Goal: Task Accomplishment & Management: Manage account settings

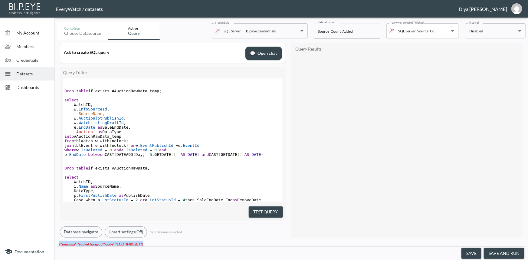
scroll to position [220, 0]
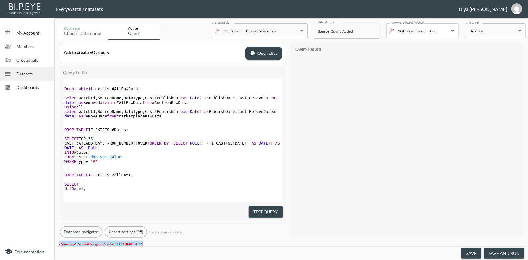
click at [258, 210] on button "Test Query" at bounding box center [266, 211] width 34 height 11
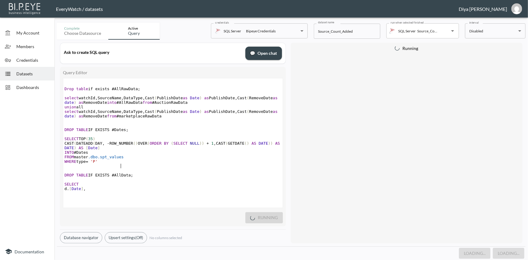
click at [234, 159] on pre "FROM master .dbo.spt_values" at bounding box center [173, 157] width 220 height 5
click at [212, 137] on pre "​" at bounding box center [173, 134] width 220 height 5
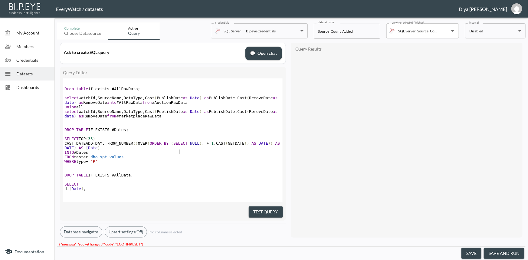
click at [180, 146] on span "SELECT" at bounding box center [180, 143] width 14 height 5
drag, startPoint x: 142, startPoint y: 240, endPoint x: 57, endPoint y: 240, distance: 85.1
click at [57, 241] on div "{"message":"socket hang up","code":"ECONNRESET"}" at bounding box center [291, 244] width 469 height 6
click at [35, 71] on span "Datasets" at bounding box center [32, 74] width 33 height 6
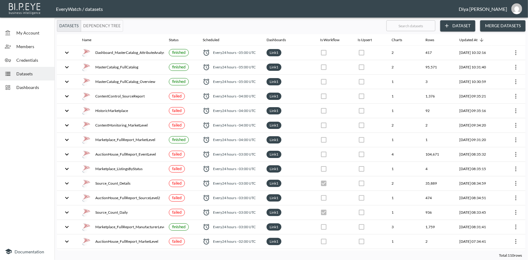
click at [37, 74] on span "Datasets" at bounding box center [32, 74] width 33 height 6
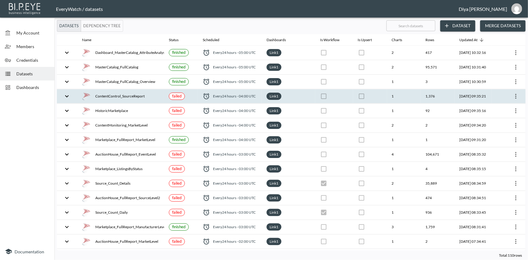
click at [69, 95] on icon "expand row" at bounding box center [66, 96] width 7 height 7
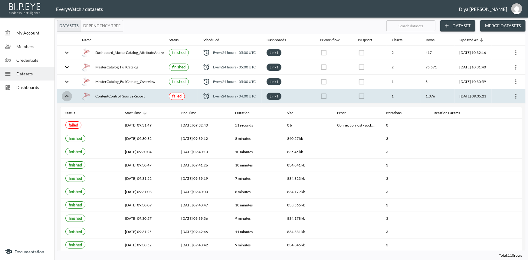
click at [68, 96] on icon "expand row" at bounding box center [66, 96] width 7 height 7
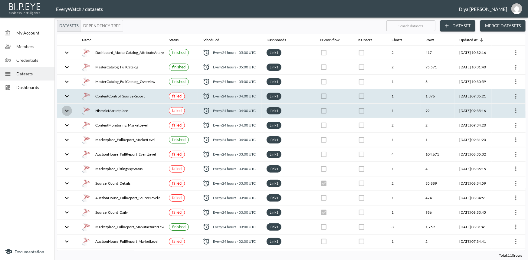
click at [66, 112] on icon "expand row" at bounding box center [66, 110] width 7 height 7
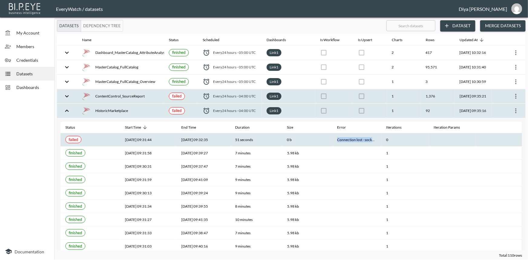
drag, startPoint x: 335, startPoint y: 140, endPoint x: 375, endPoint y: 139, distance: 39.7
click at [375, 139] on th "Connection lost - socket hang up" at bounding box center [357, 139] width 49 height 13
click at [366, 139] on th "Connection lost - socket hang up" at bounding box center [357, 139] width 49 height 13
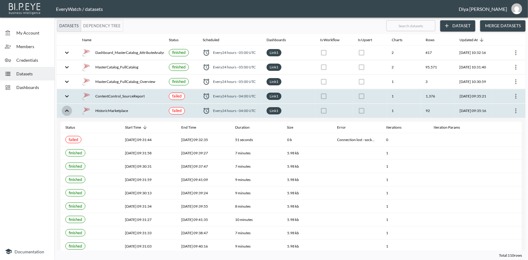
click at [68, 113] on icon "expand row" at bounding box center [66, 110] width 7 height 7
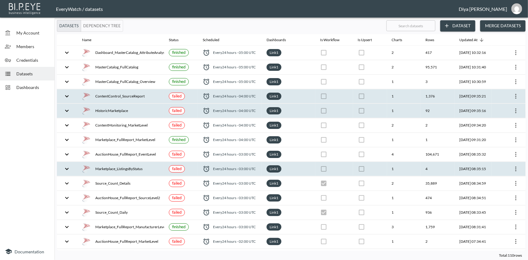
scroll to position [55, 0]
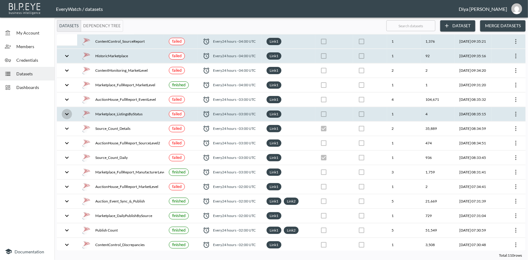
click at [66, 116] on icon "expand row" at bounding box center [66, 114] width 7 height 7
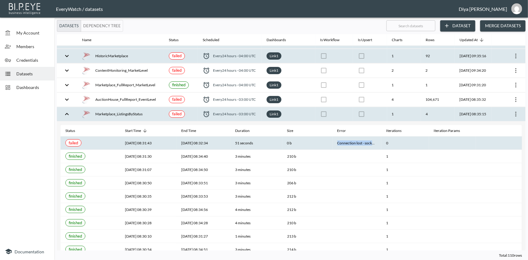
drag, startPoint x: 336, startPoint y: 143, endPoint x: 375, endPoint y: 142, distance: 39.1
click at [375, 142] on th "Connection lost - socket hang up" at bounding box center [357, 143] width 49 height 13
click at [66, 115] on icon "expand row" at bounding box center [66, 114] width 7 height 7
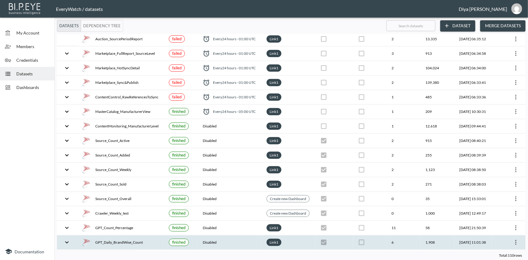
scroll to position [165, 0]
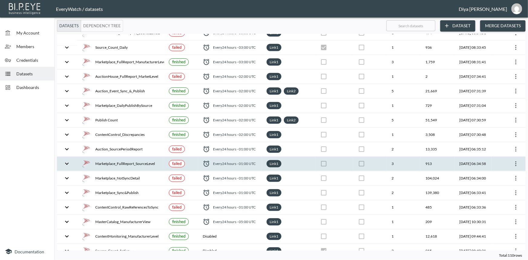
click at [65, 163] on icon "expand row" at bounding box center [66, 163] width 7 height 7
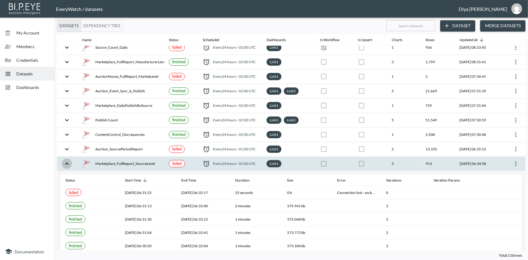
click at [68, 165] on icon "expand row" at bounding box center [66, 163] width 7 height 7
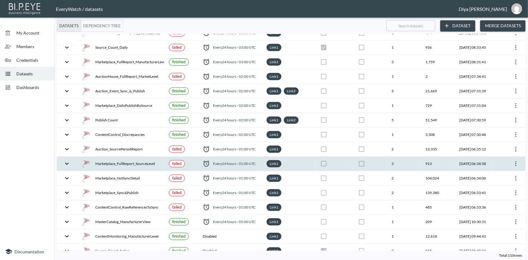
click at [26, 78] on div "Datasets" at bounding box center [27, 74] width 55 height 14
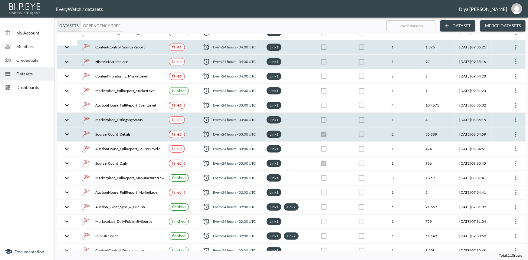
scroll to position [55, 0]
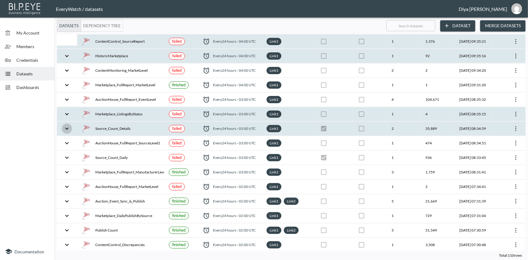
click at [66, 127] on icon "expand row" at bounding box center [66, 128] width 7 height 7
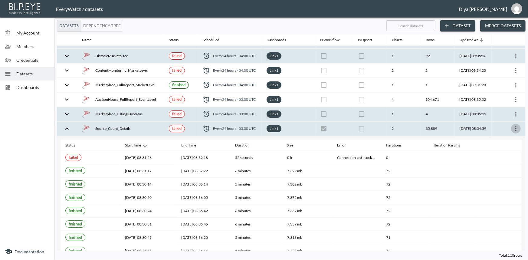
click at [515, 127] on icon "more" at bounding box center [516, 128] width 7 height 7
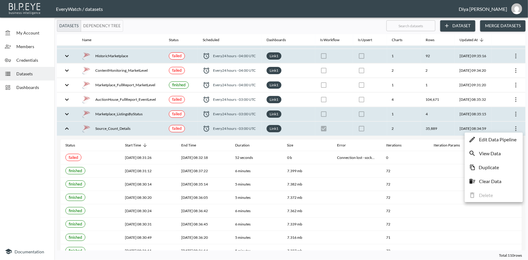
click at [495, 141] on p "Edit Data Pipeline" at bounding box center [498, 139] width 38 height 7
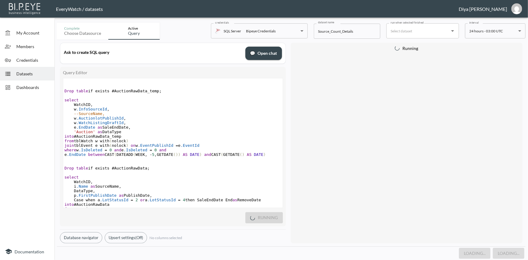
click at [170, 130] on pre "e .EndDate as SaleEndDate ," at bounding box center [173, 127] width 220 height 5
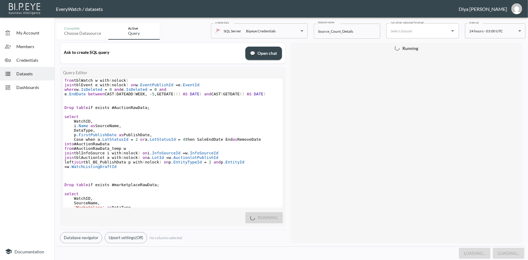
scroll to position [82, 0]
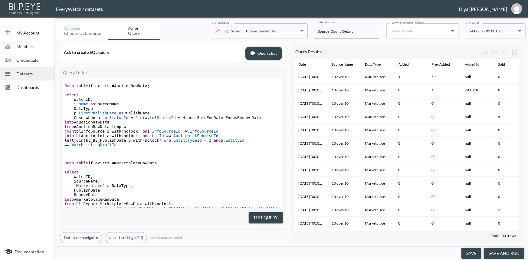
click at [495, 251] on button "save and run" at bounding box center [504, 253] width 41 height 11
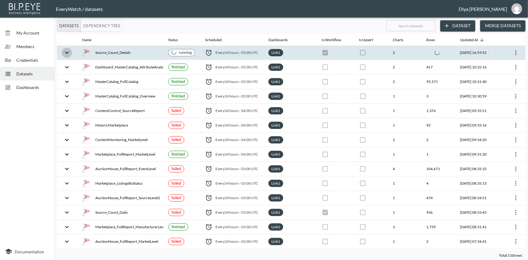
click at [69, 55] on icon "expand row" at bounding box center [66, 52] width 7 height 7
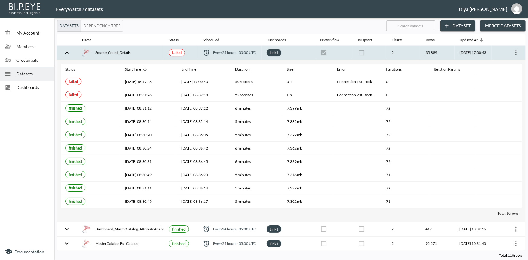
click at [67, 54] on icon "expand row" at bounding box center [66, 52] width 7 height 7
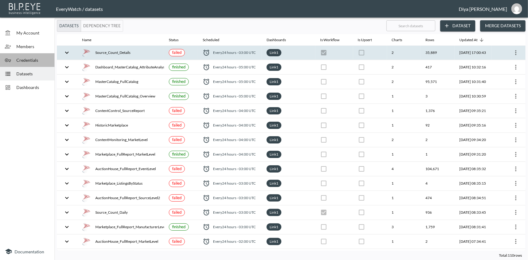
click at [29, 59] on span "Credentials" at bounding box center [32, 60] width 33 height 6
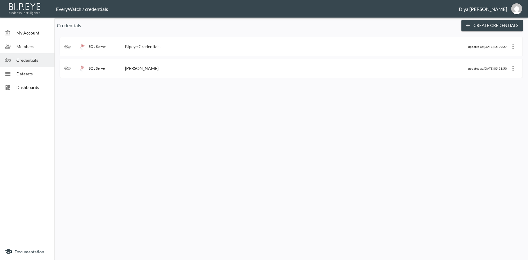
click at [68, 46] on icon at bounding box center [67, 47] width 6 height 6
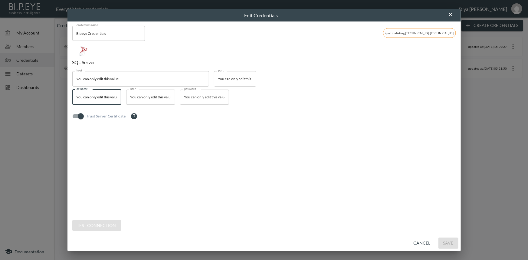
click at [102, 97] on input "You can only edit this value" at bounding box center [96, 97] width 49 height 15
click at [142, 96] on input "You can only edit this value" at bounding box center [150, 97] width 49 height 15
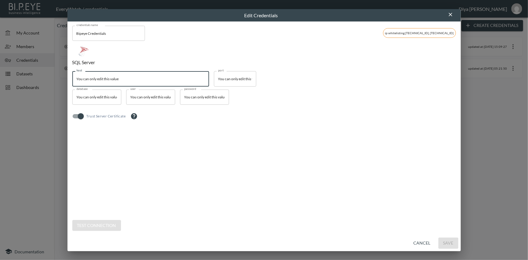
click at [118, 77] on input "You can only edit this value" at bounding box center [140, 78] width 137 height 15
click at [227, 79] on input "You can only edit this value" at bounding box center [235, 78] width 42 height 15
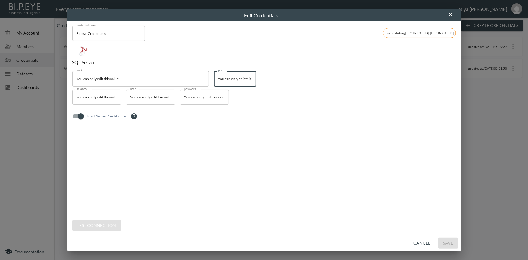
click at [227, 79] on input "You can only edit this value" at bounding box center [235, 78] width 42 height 15
click at [188, 78] on input "You can only edit this value" at bounding box center [140, 78] width 137 height 15
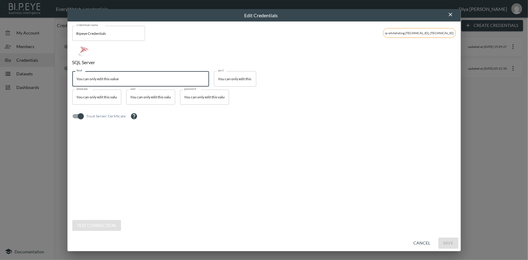
click at [188, 78] on input "You can only edit this value" at bounding box center [140, 78] width 137 height 15
click at [97, 79] on input "You can only edit this value" at bounding box center [140, 78] width 137 height 15
click at [109, 91] on input "You can only edit this value" at bounding box center [96, 97] width 49 height 15
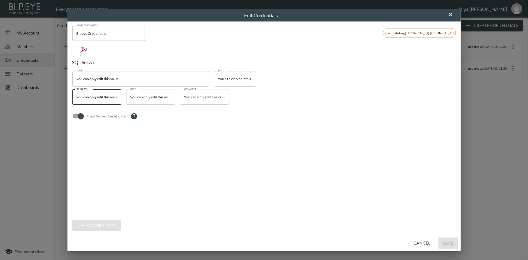
click at [105, 95] on input "You can only edit this value" at bounding box center [96, 97] width 49 height 15
click at [104, 95] on input "You can only edit this value" at bounding box center [96, 97] width 49 height 15
drag, startPoint x: 146, startPoint y: 96, endPoint x: 192, endPoint y: 99, distance: 45.5
click at [192, 99] on div "database You can only edit this value database user You can only edit this valu…" at bounding box center [264, 99] width 384 height 18
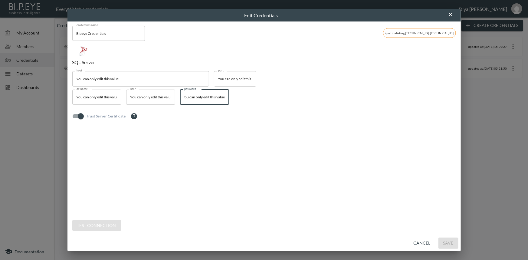
drag, startPoint x: 203, startPoint y: 100, endPoint x: 236, endPoint y: 99, distance: 33.0
click at [236, 99] on div "password You can only edit this value password" at bounding box center [209, 99] width 59 height 18
type input "You can on"
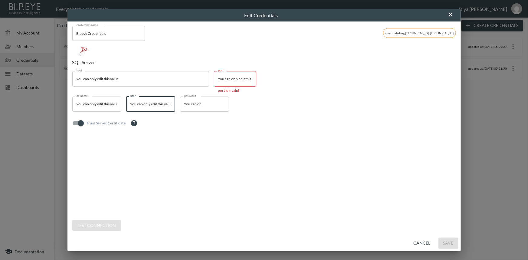
scroll to position [0, 0]
type input "You can only edit this valuely edit this value"
click at [203, 96] on div "host You can only edit this value host" at bounding box center [143, 83] width 142 height 25
click at [200, 103] on input "You can on" at bounding box center [204, 104] width 49 height 15
click at [215, 103] on input "You can on" at bounding box center [204, 104] width 49 height 15
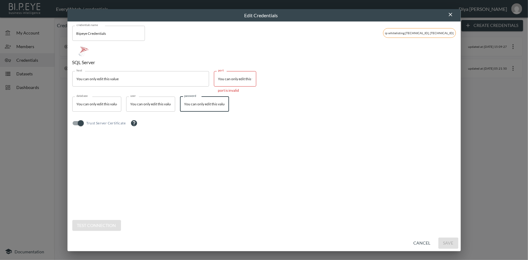
type input "You can only edit this value"
click at [256, 105] on div "database You can only edit this value database user You can only edit this valu…" at bounding box center [264, 106] width 384 height 18
click at [239, 79] on input "You can only edit this value" at bounding box center [235, 78] width 42 height 15
click at [233, 79] on input "You can only edit this value" at bounding box center [235, 78] width 42 height 15
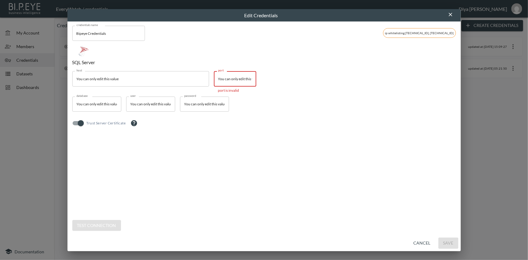
click at [233, 79] on input "You can only edit this value" at bounding box center [235, 78] width 42 height 15
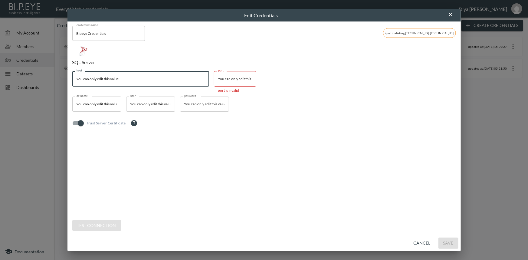
click at [179, 81] on input "You can only edit this value" at bounding box center [140, 78] width 137 height 15
click at [126, 78] on input "You can only edit this value" at bounding box center [140, 78] width 137 height 15
drag, startPoint x: 131, startPoint y: 78, endPoint x: 75, endPoint y: 80, distance: 56.1
click at [75, 80] on input "You can only edit this value" at bounding box center [140, 78] width 137 height 15
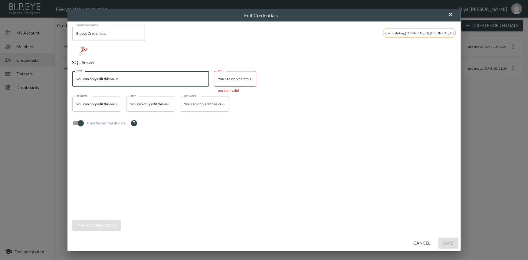
click at [125, 77] on input "You can only edit this value" at bounding box center [140, 78] width 137 height 15
click at [117, 78] on input "You can only edit this value" at bounding box center [140, 78] width 137 height 15
click at [126, 77] on input "You can only edit this value" at bounding box center [140, 78] width 137 height 15
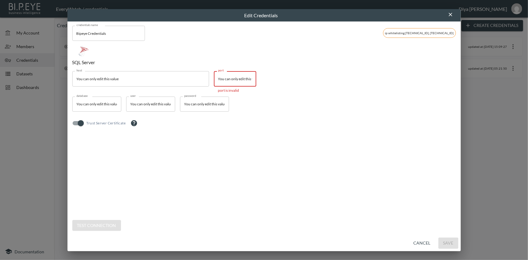
click at [236, 79] on input "You can only edit this value" at bounding box center [235, 78] width 42 height 15
click at [246, 78] on input "You can only edit this value" at bounding box center [235, 78] width 42 height 15
click at [251, 78] on input "You can only edit this value" at bounding box center [235, 78] width 42 height 15
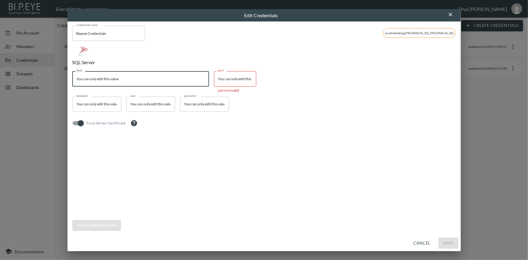
click at [194, 82] on input "You can only edit this value" at bounding box center [140, 78] width 137 height 15
click at [199, 107] on input "You can only edit this value" at bounding box center [204, 104] width 49 height 15
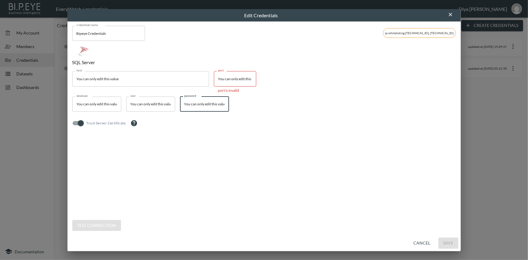
click at [199, 107] on input "You can only edit this value" at bounding box center [204, 104] width 49 height 15
click at [215, 104] on input "You can only edit this value" at bounding box center [204, 104] width 49 height 15
click at [148, 105] on input "You can only edit this valuely edit this value" at bounding box center [150, 104] width 49 height 15
click at [107, 104] on input "You can only edit this value" at bounding box center [96, 104] width 49 height 15
click at [124, 76] on input "You can only edit this value" at bounding box center [140, 78] width 137 height 15
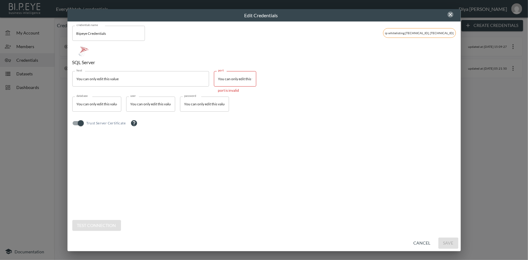
click at [451, 14] on icon "button" at bounding box center [451, 15] width 4 height 4
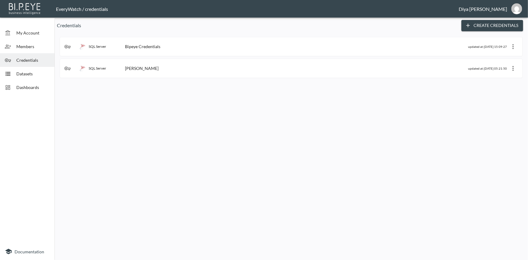
click at [100, 65] on div "SQL Server" at bounding box center [102, 68] width 45 height 6
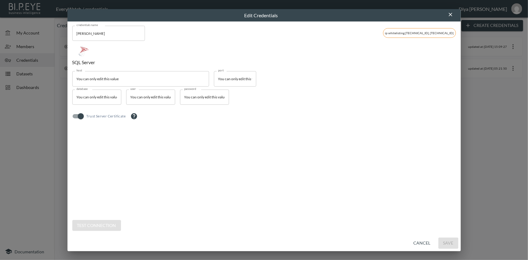
click at [452, 15] on icon "button" at bounding box center [451, 15] width 4 height 4
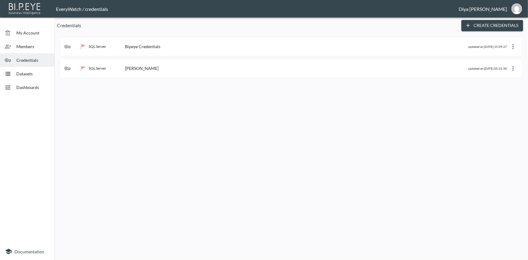
click at [410, 49] on div "SQL Server Bipeye Credentials updated at: [DATE] 15:09:27" at bounding box center [291, 47] width 454 height 10
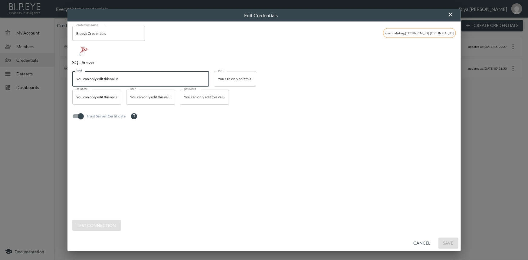
drag, startPoint x: 122, startPoint y: 81, endPoint x: 73, endPoint y: 81, distance: 49.4
click at [73, 81] on input "You can only edit this value" at bounding box center [140, 78] width 137 height 15
click at [151, 124] on div "Trust Server Certificate" at bounding box center [264, 116] width 384 height 17
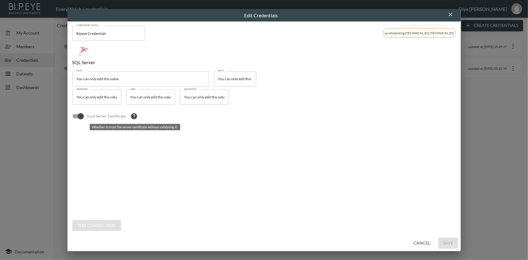
click at [134, 115] on icon "Whether to trust the server certificate without validating it." at bounding box center [134, 116] width 6 height 6
click at [451, 13] on icon "button" at bounding box center [451, 15] width 6 height 6
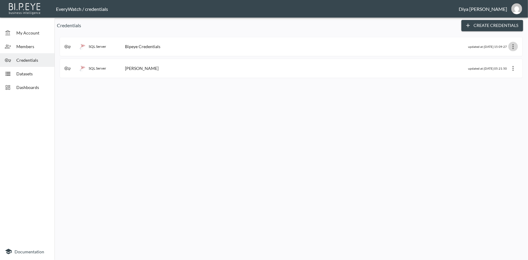
click at [514, 47] on icon "more" at bounding box center [513, 46] width 7 height 7
click at [504, 56] on p "Edit" at bounding box center [507, 58] width 8 height 7
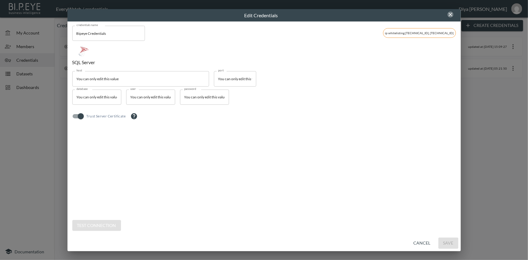
click at [450, 14] on icon "button" at bounding box center [451, 15] width 6 height 6
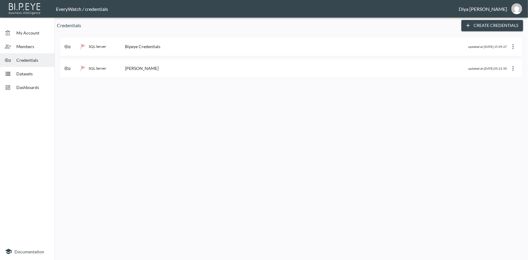
click at [30, 49] on span "Members" at bounding box center [32, 46] width 33 height 6
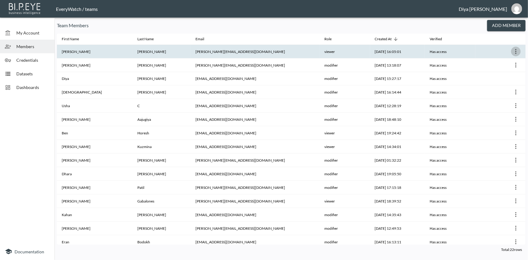
click at [514, 50] on icon "more" at bounding box center [516, 51] width 7 height 7
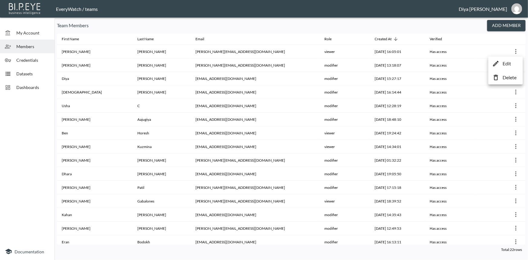
click at [444, 25] on div at bounding box center [264, 130] width 528 height 260
